Goal: Book appointment/travel/reservation

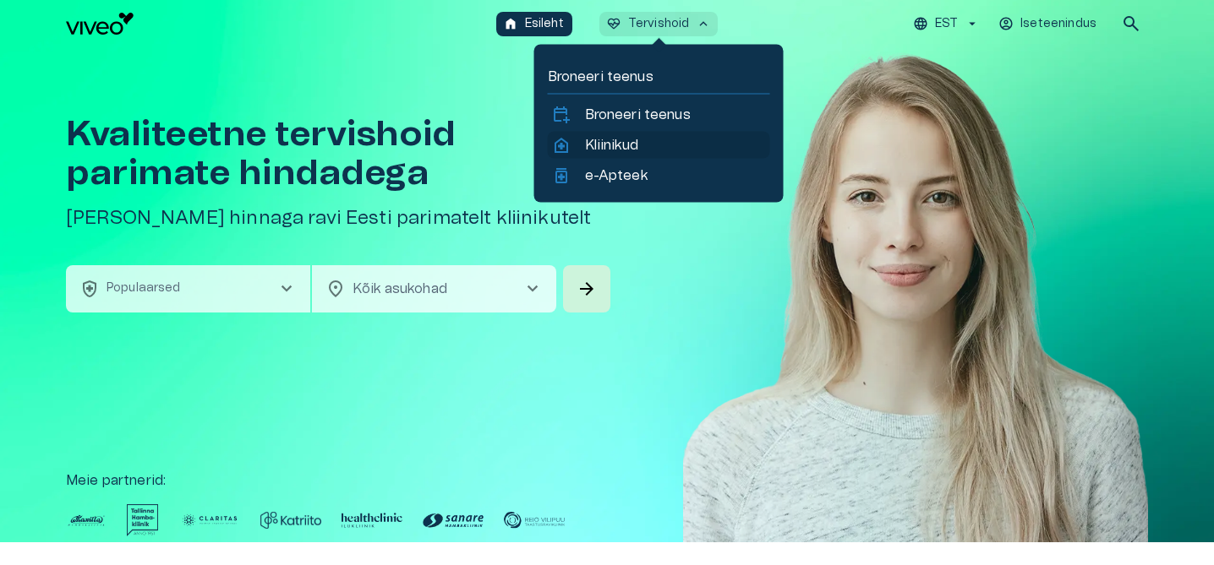
click at [612, 145] on p "Kliinikud" at bounding box center [611, 145] width 53 height 20
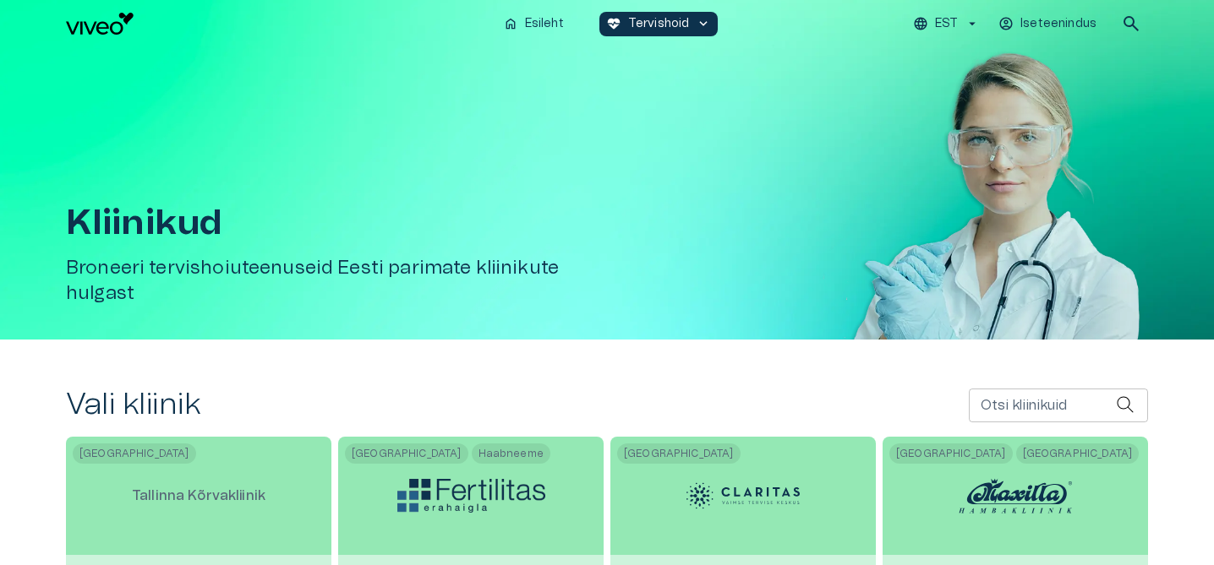
click at [999, 409] on input "Otsi kliinikuid" at bounding box center [1042, 406] width 147 height 34
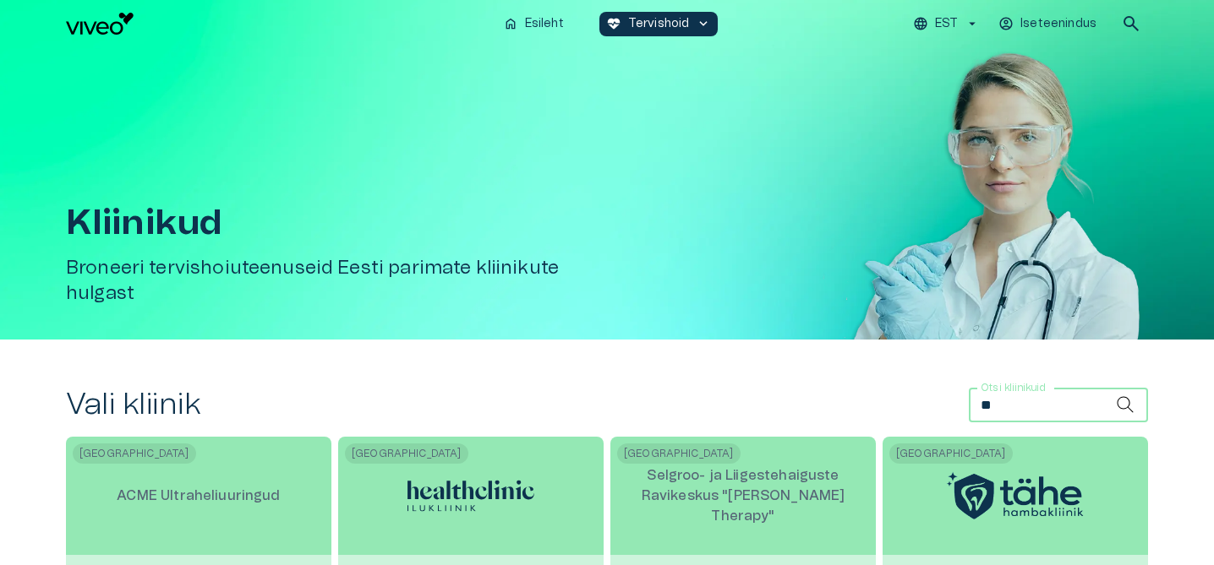
type input "*"
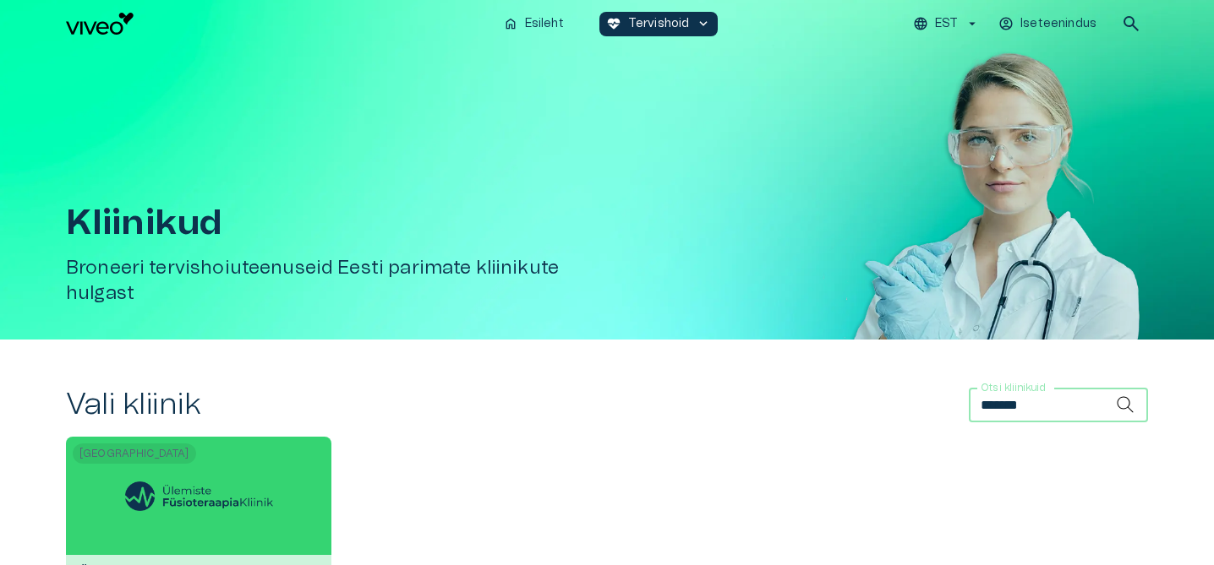
type input "*******"
click at [292, 505] on div "Tallinn Ülemiste FüsioteraapiaKliinik" at bounding box center [198, 514] width 265 height 154
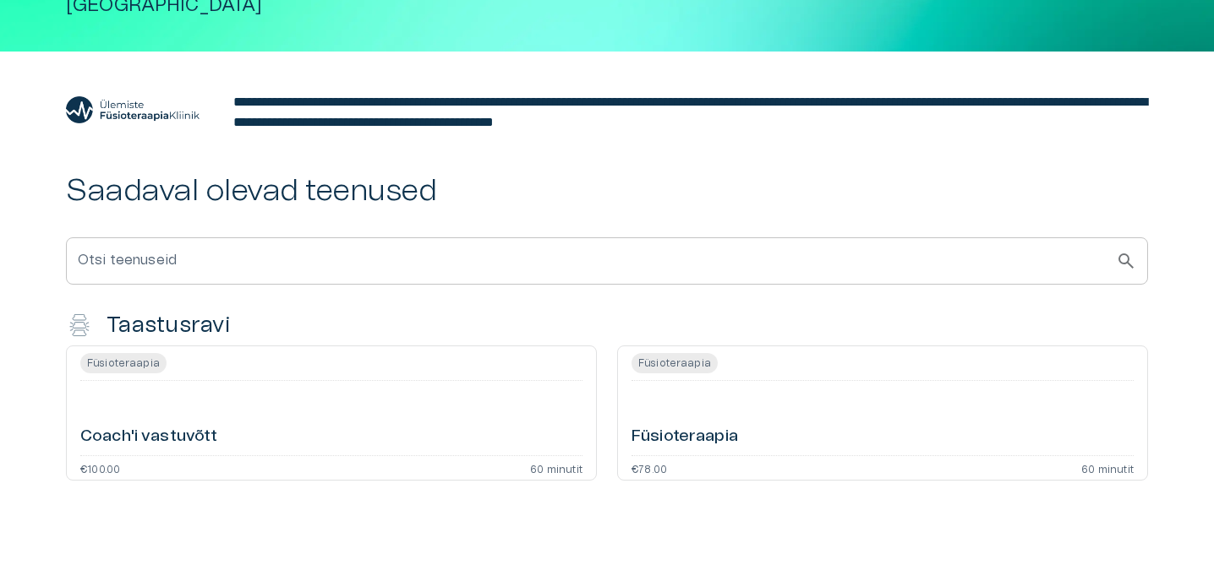
scroll to position [247, 0]
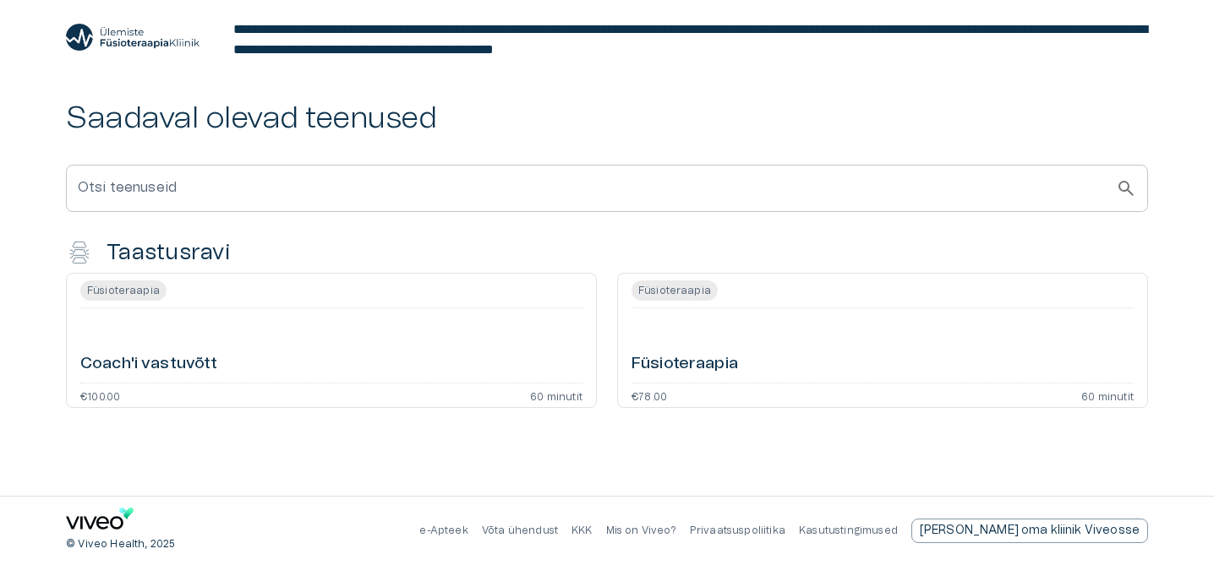
click at [714, 363] on h6 "Füsioteraapia" at bounding box center [684, 364] width 107 height 23
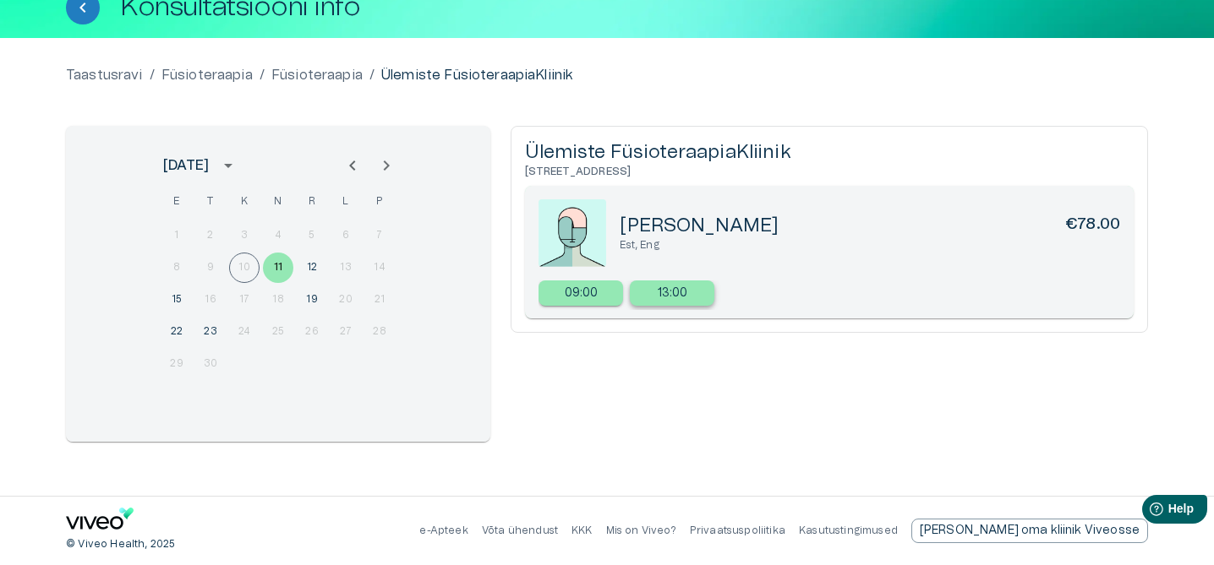
click at [656, 294] on div "13:00" at bounding box center [672, 293] width 85 height 25
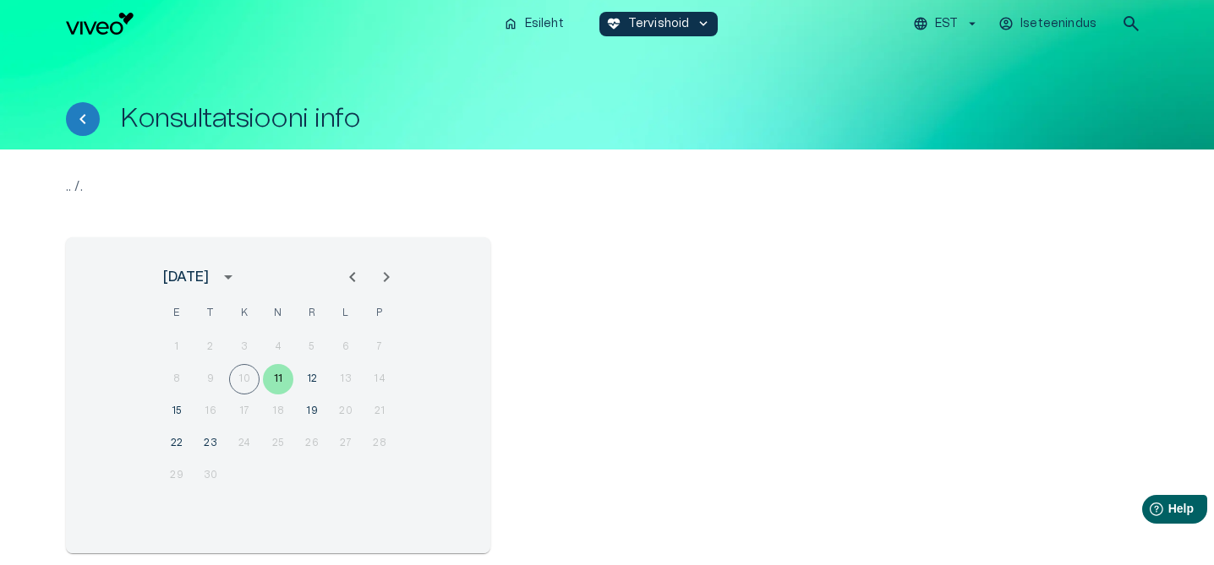
scroll to position [9, 0]
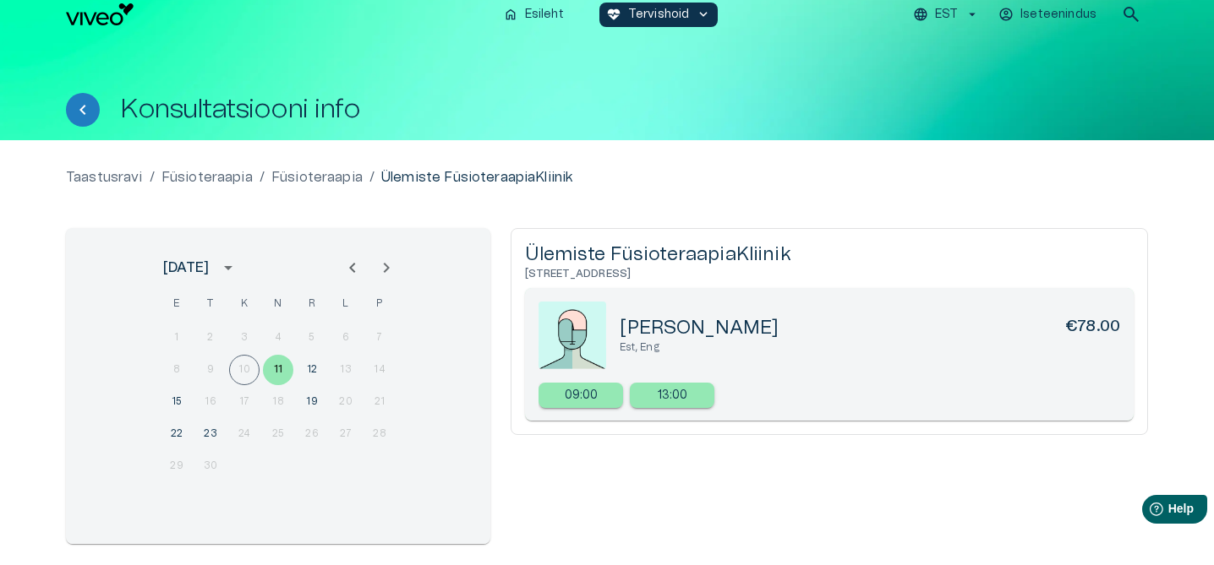
scroll to position [247, 0]
